Goal: Information Seeking & Learning: Learn about a topic

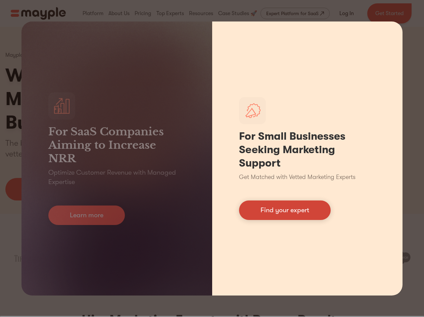
click at [302, 208] on link "Find your expert" at bounding box center [285, 209] width 92 height 19
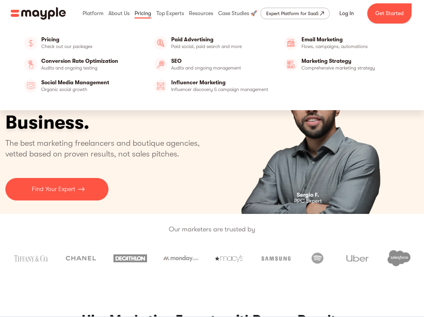
click at [134, 15] on link at bounding box center [143, 13] width 20 height 21
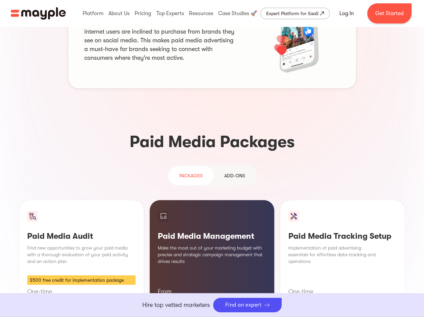
scroll to position [503, 0]
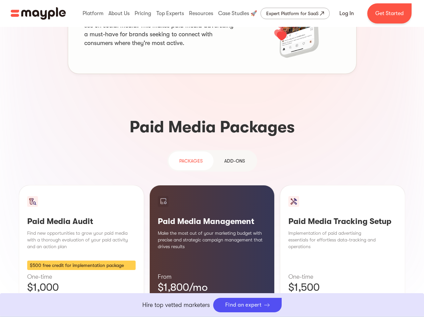
click at [229, 157] on div "Add-ons" at bounding box center [234, 161] width 21 height 8
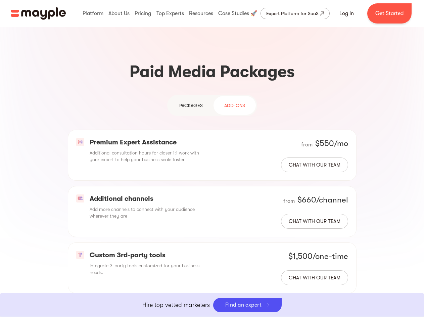
scroll to position [571, 0]
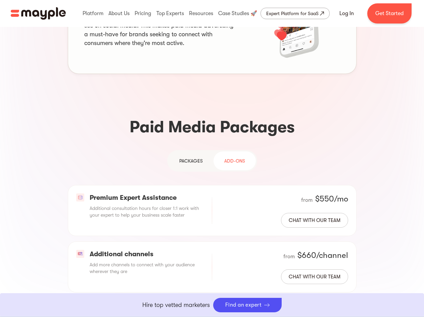
click at [188, 157] on div "PAckages" at bounding box center [190, 161] width 23 height 8
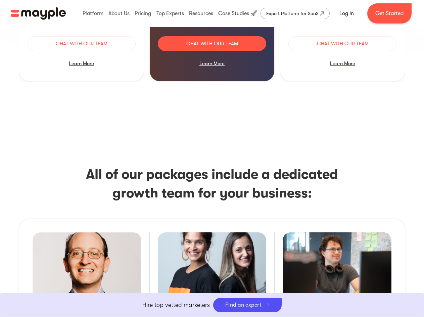
scroll to position [671, 0]
